Goal: Information Seeking & Learning: Learn about a topic

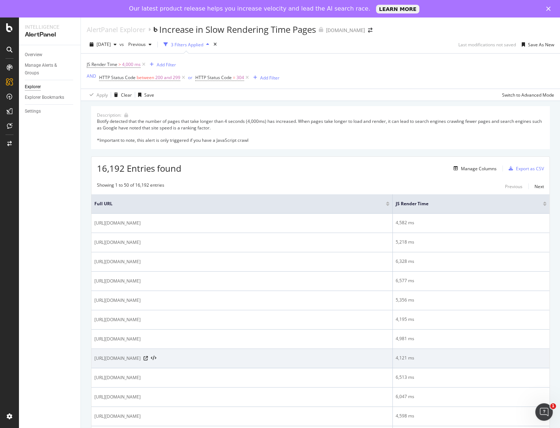
scroll to position [0, 0]
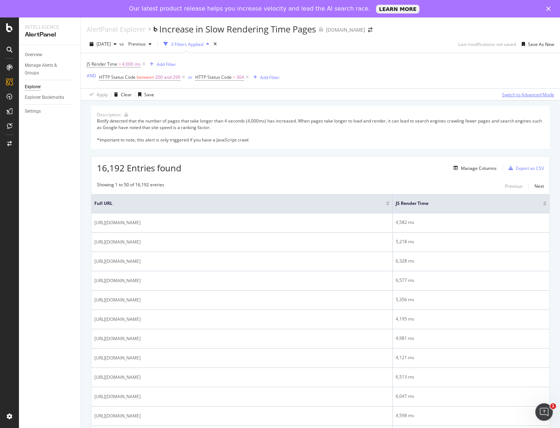
click at [520, 94] on div "Switch to Advanced Mode" at bounding box center [528, 94] width 52 height 6
click at [478, 168] on div "Manage Columns" at bounding box center [479, 168] width 36 height 6
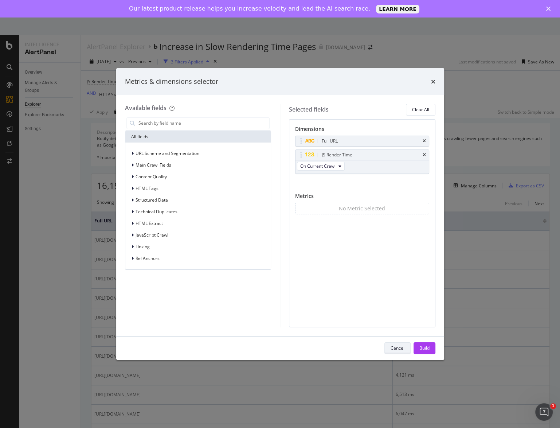
click at [392, 349] on div "Cancel" at bounding box center [398, 348] width 14 height 6
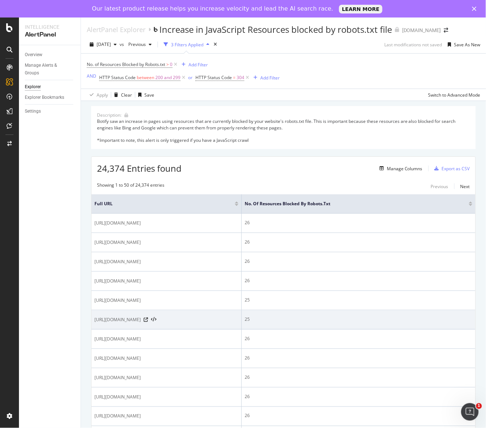
click at [161, 311] on td "[URL][DOMAIN_NAME]" at bounding box center [166, 319] width 150 height 19
